Goal: Task Accomplishment & Management: Use online tool/utility

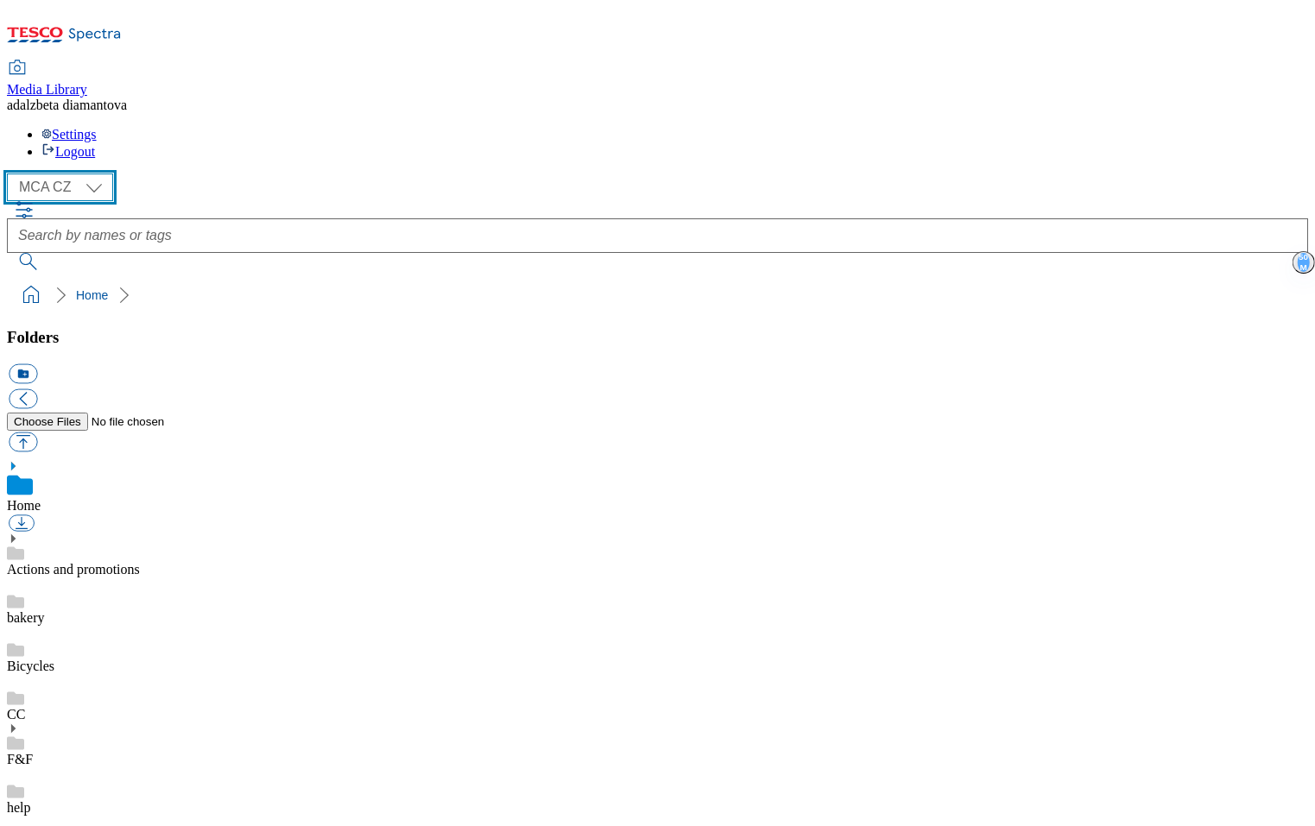
click at [90, 174] on select "MCA CZ MCA HU MCA SK" at bounding box center [60, 188] width 106 height 28
click at [12, 174] on select "MCA CZ MCA HU MCA SK" at bounding box center [60, 188] width 106 height 28
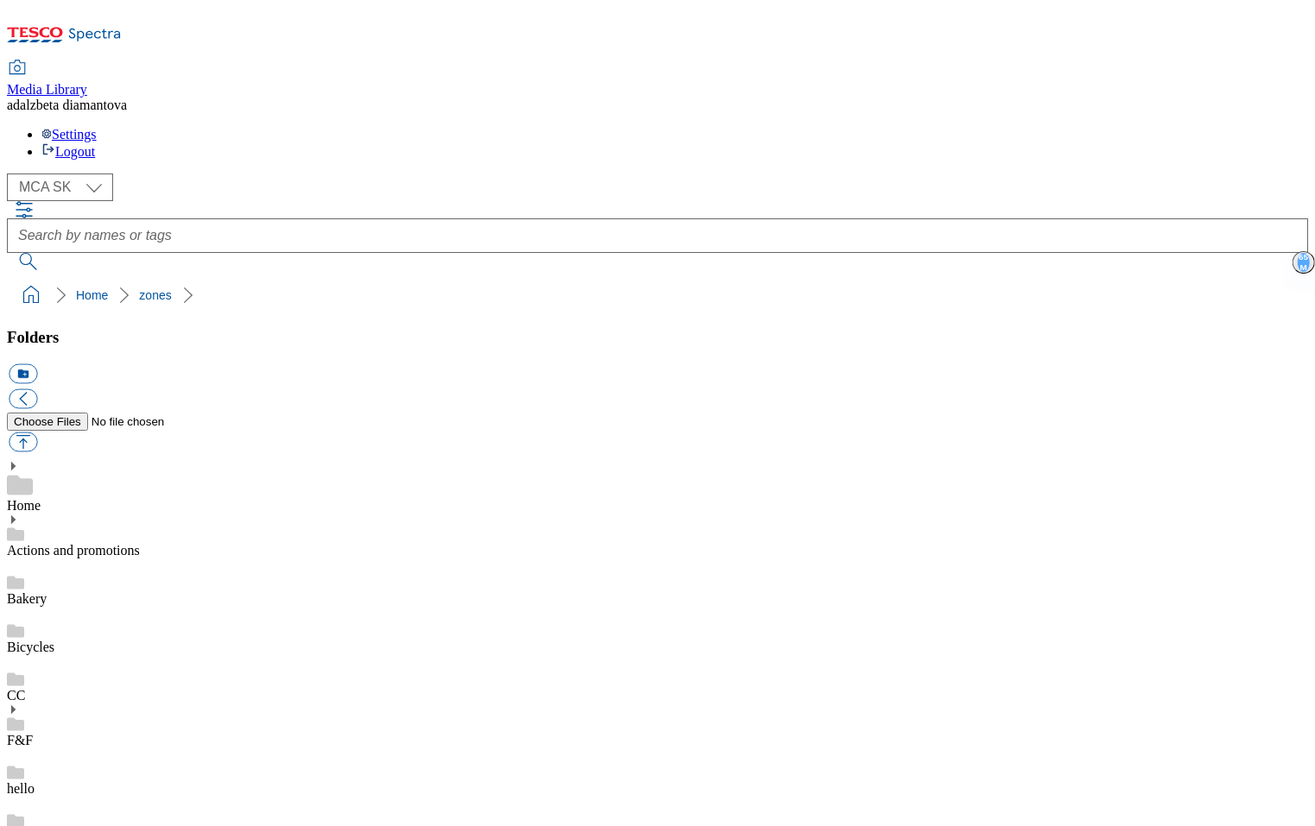
scroll to position [589, 0]
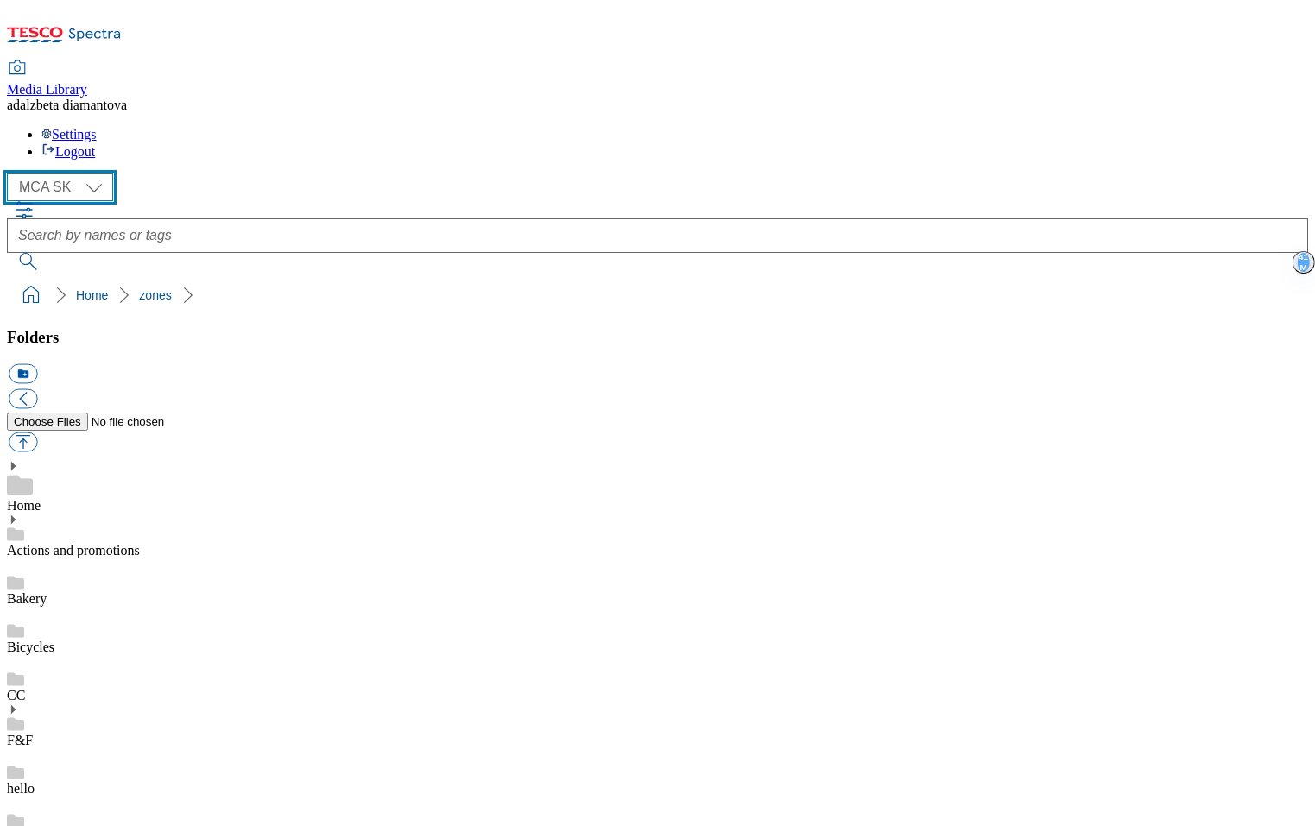
click at [108, 174] on select "MCA CZ MCA HU MCA SK" at bounding box center [60, 188] width 106 height 28
select select "flare-mca-hu"
click at [12, 174] on select "MCA CZ MCA HU MCA SK" at bounding box center [60, 188] width 106 height 28
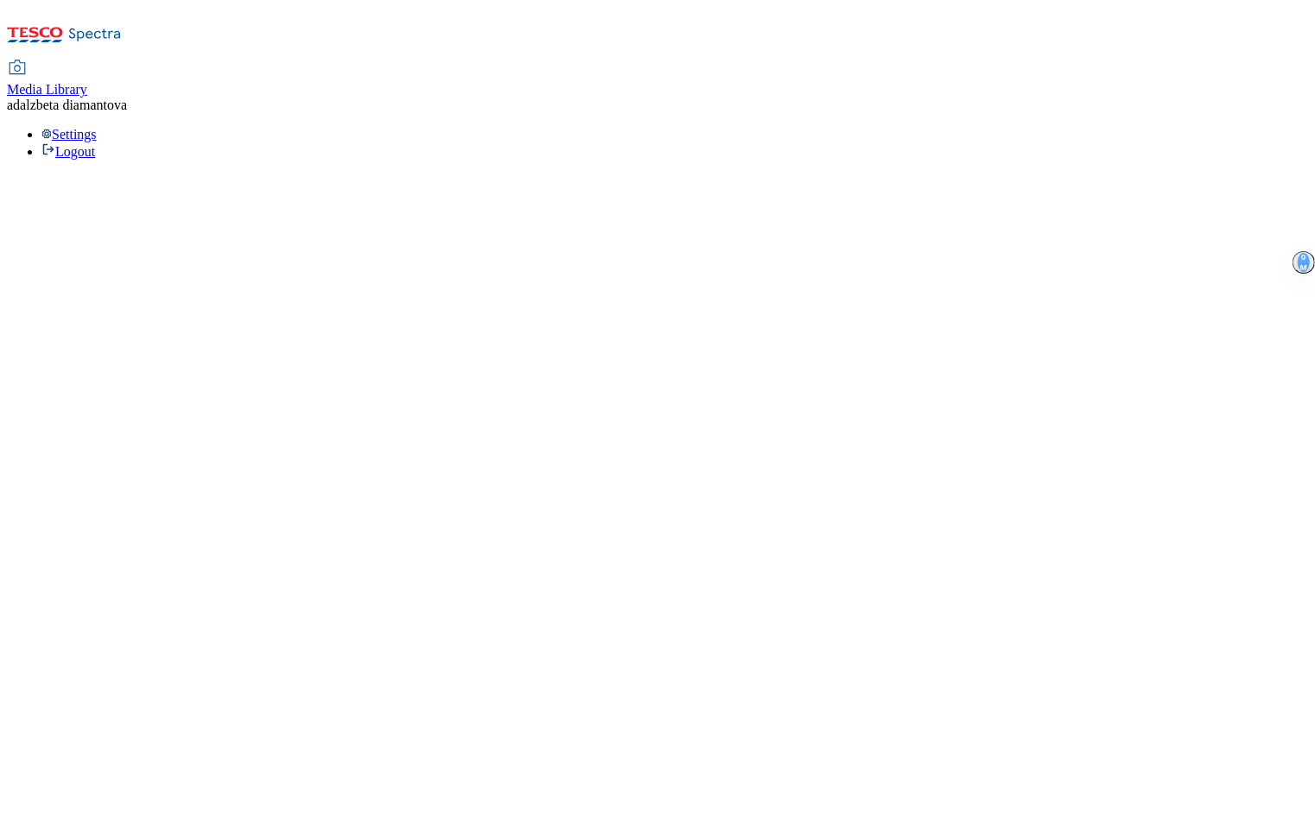
select select "flare-mca-hu"
